Goal: Task Accomplishment & Management: Manage account settings

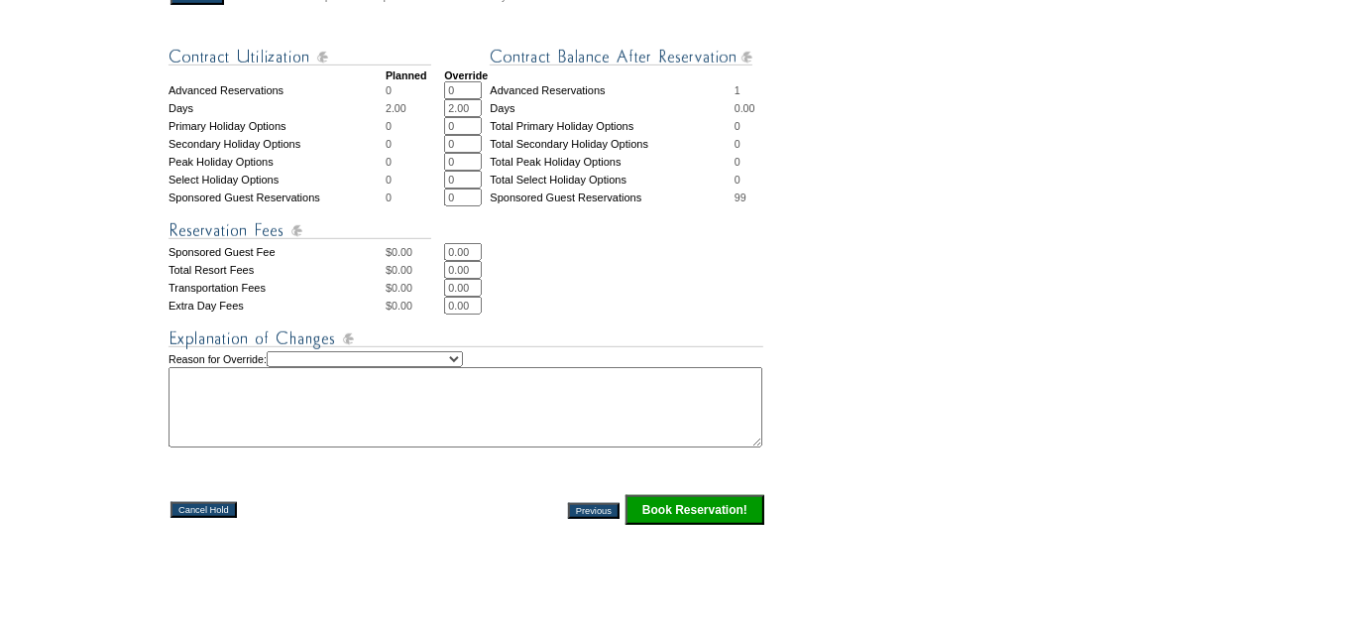
scroll to position [921, 0]
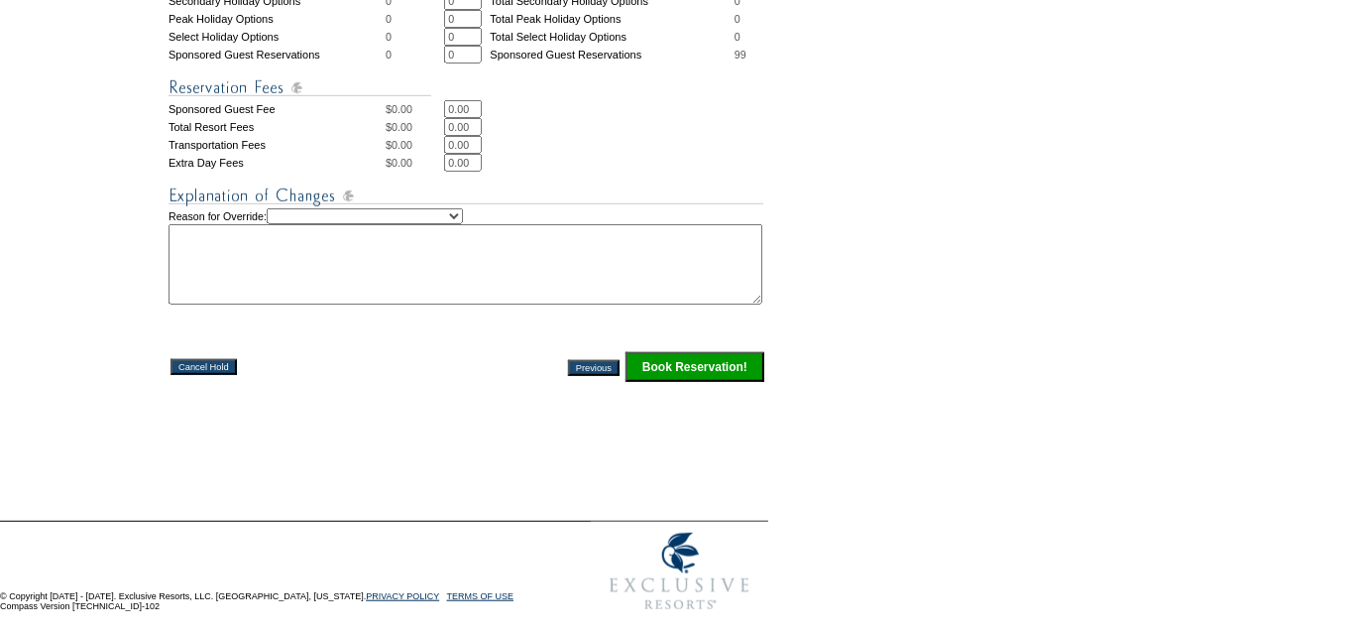
click at [701, 367] on input "Book Reservation!" at bounding box center [695, 367] width 139 height 30
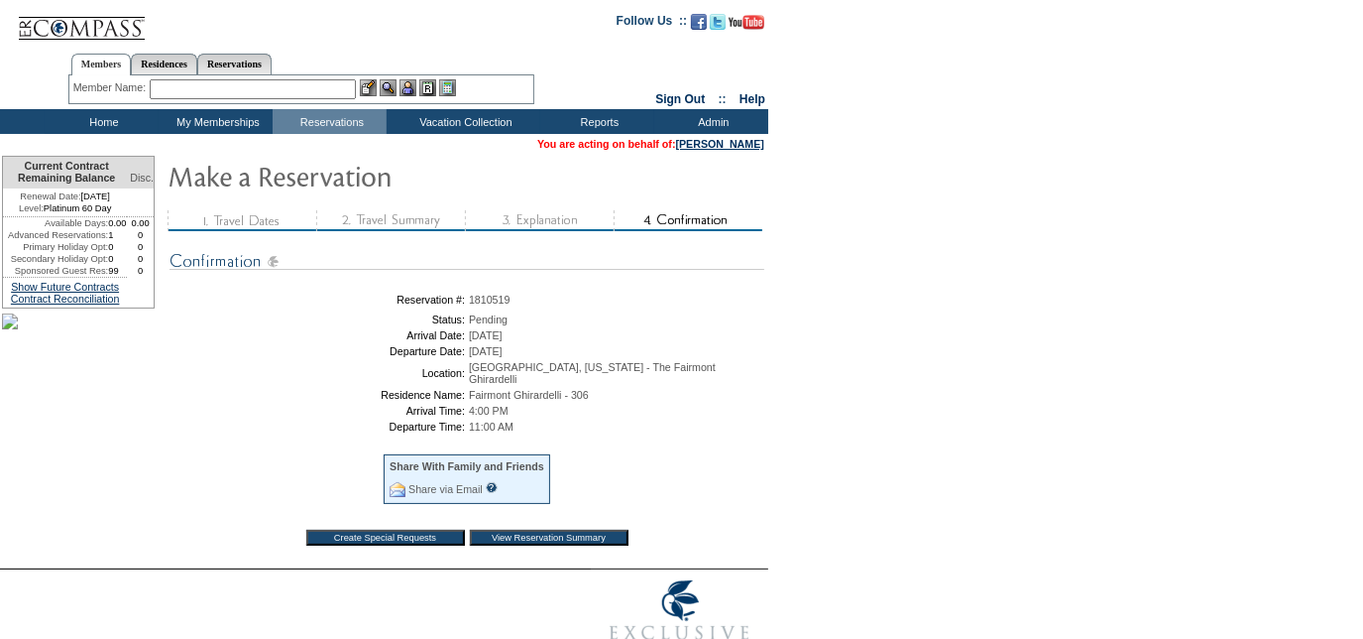
click at [577, 538] on table "Create Special Requests View Reservation Summary" at bounding box center [467, 538] width 332 height 26
click at [579, 530] on input "View Reservation Summary" at bounding box center [549, 537] width 159 height 16
